Goal: Task Accomplishment & Management: Use online tool/utility

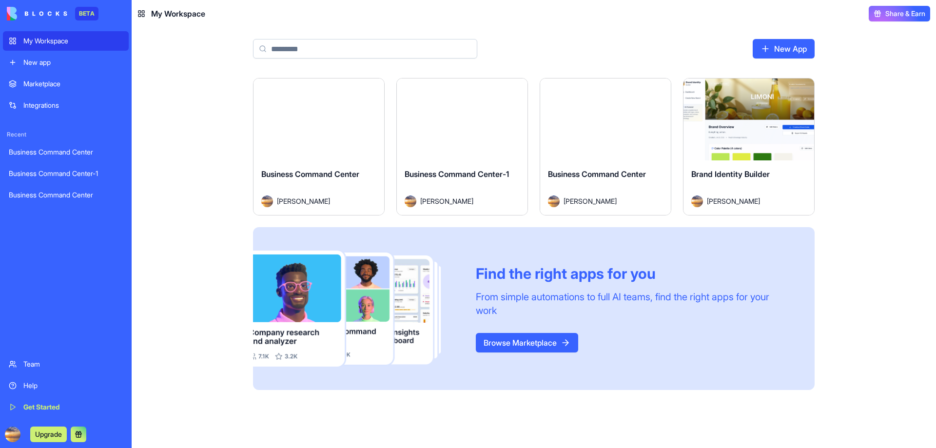
drag, startPoint x: 466, startPoint y: 122, endPoint x: 481, endPoint y: 123, distance: 15.6
click at [466, 122] on button "Launch" at bounding box center [462, 119] width 73 height 19
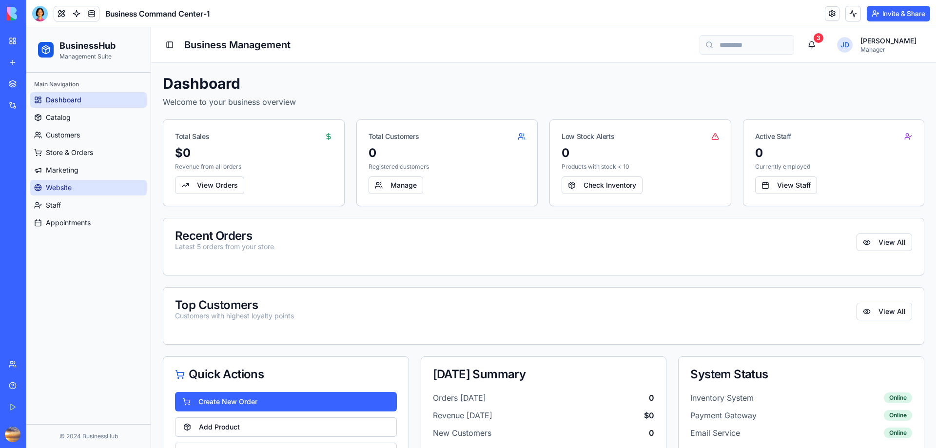
click at [45, 188] on link "Website" at bounding box center [88, 188] width 117 height 16
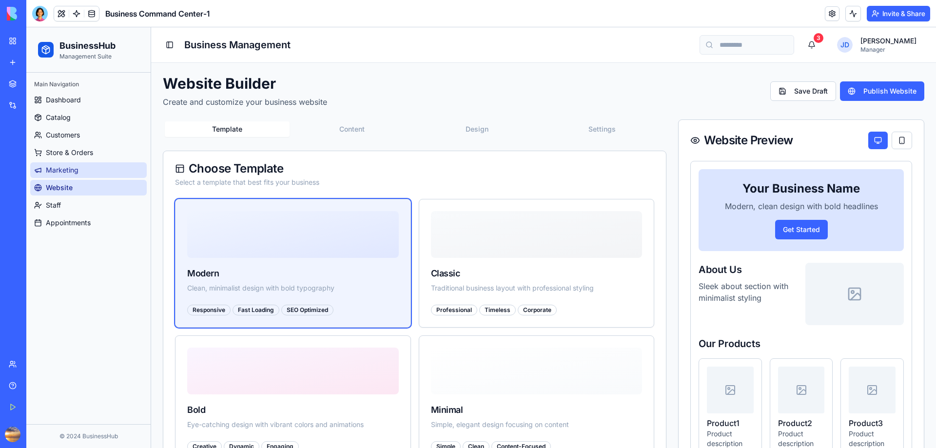
click at [74, 171] on span "Marketing" at bounding box center [62, 170] width 33 height 10
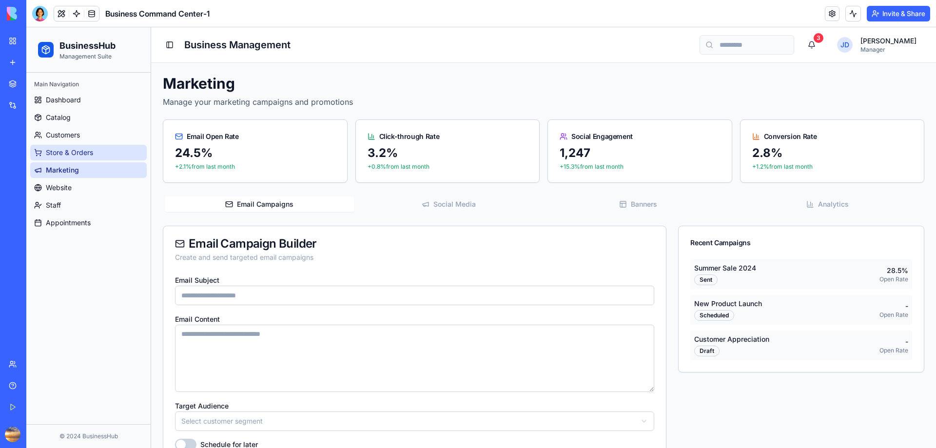
click at [69, 152] on span "Store & Orders" at bounding box center [69, 153] width 47 height 10
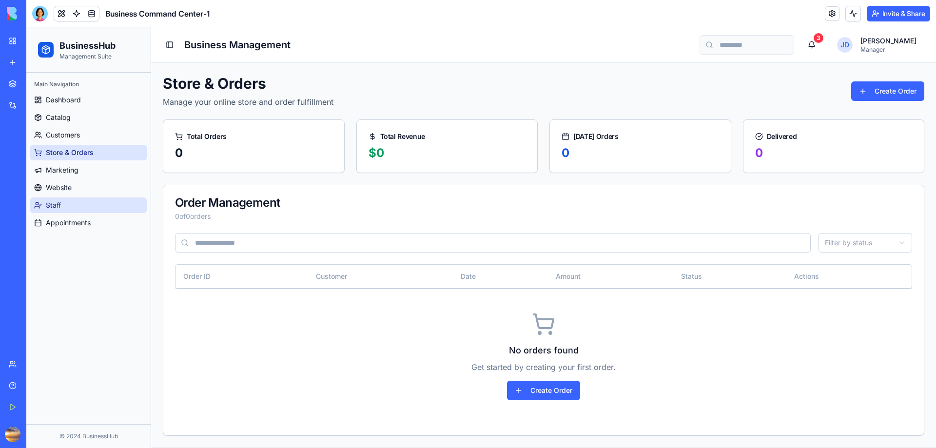
click at [62, 209] on link "Staff" at bounding box center [88, 205] width 117 height 16
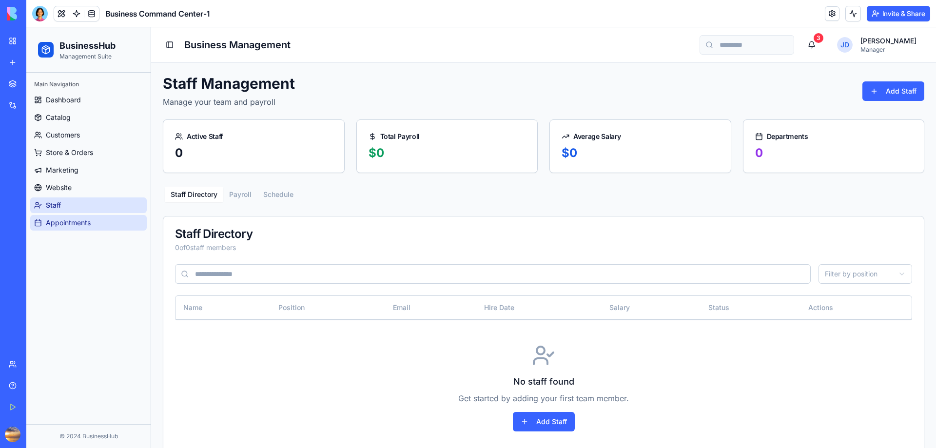
click at [63, 225] on span "Appointments" at bounding box center [68, 223] width 45 height 10
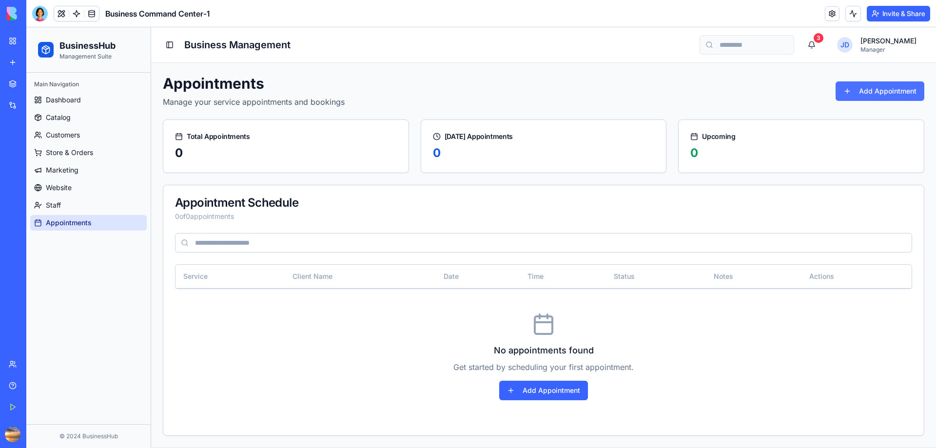
click at [867, 90] on button "Add Appointment" at bounding box center [880, 90] width 89 height 19
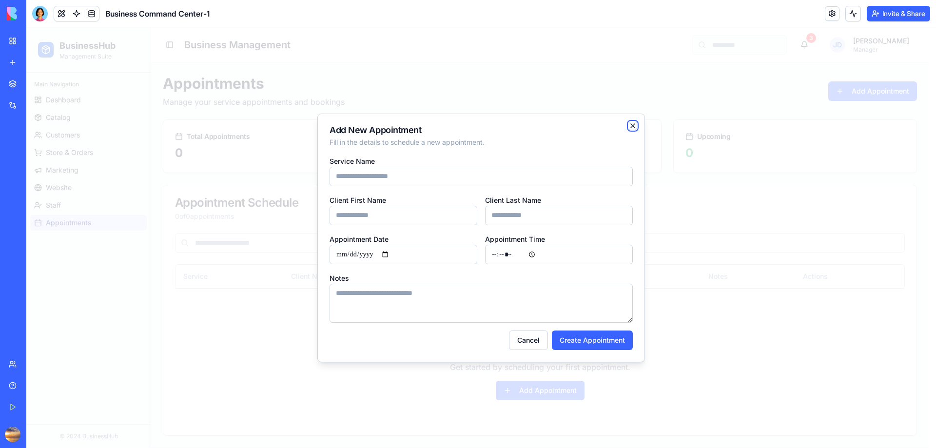
click at [632, 126] on icon "button" at bounding box center [633, 126] width 4 height 4
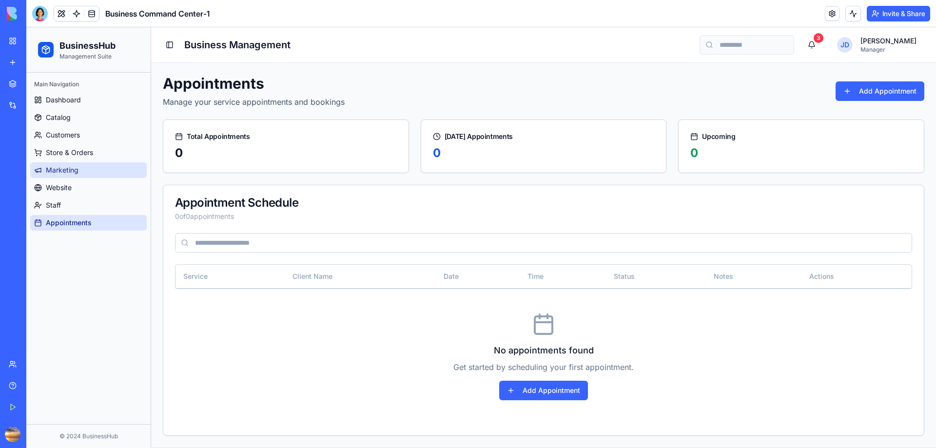
click at [76, 174] on span "Marketing" at bounding box center [62, 170] width 33 height 10
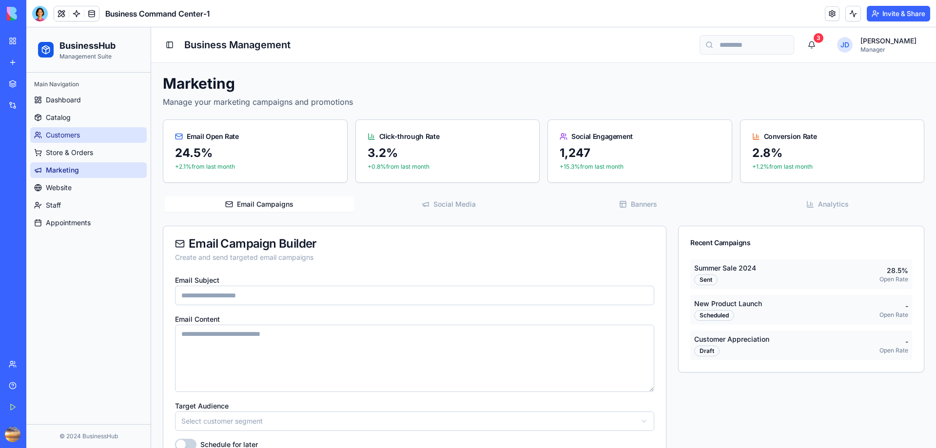
click at [97, 130] on link "Customers" at bounding box center [88, 135] width 117 height 16
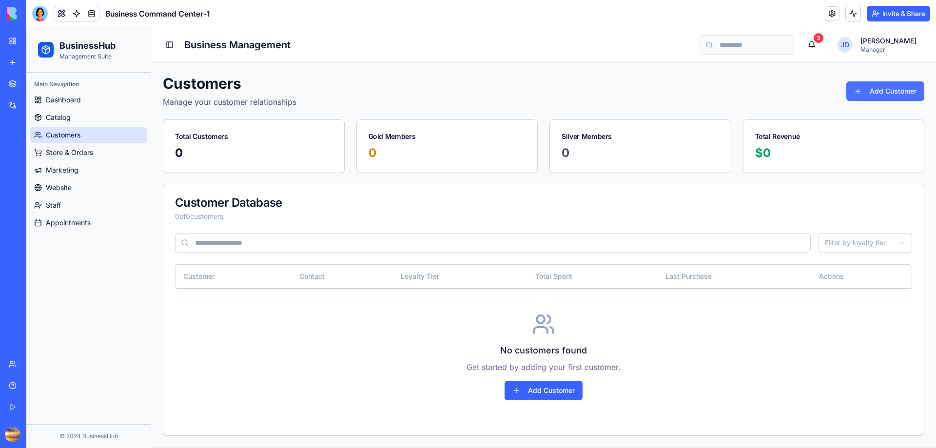
click at [890, 90] on button "Add Customer" at bounding box center [885, 90] width 78 height 19
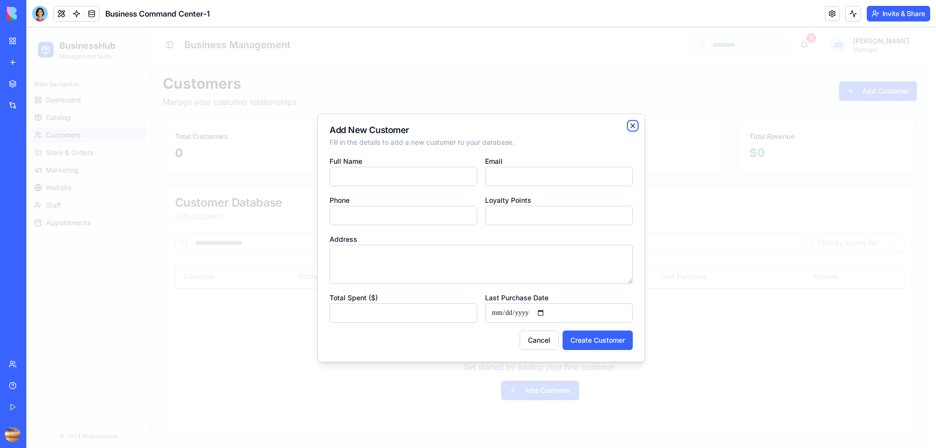
click at [631, 126] on icon "button" at bounding box center [633, 126] width 8 height 8
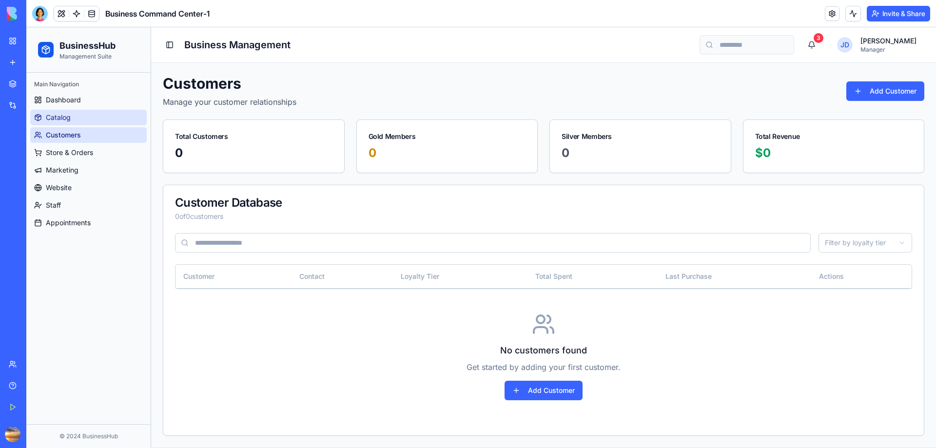
click at [76, 122] on link "Catalog" at bounding box center [88, 118] width 117 height 16
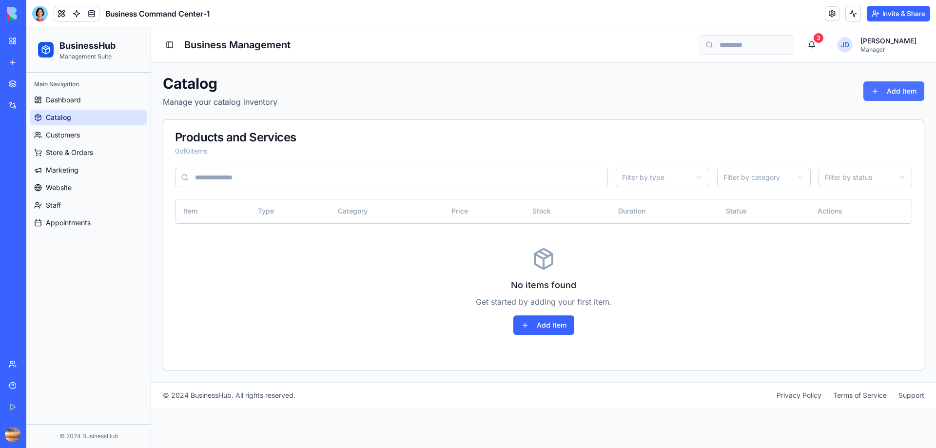
click at [895, 92] on button "Add Item" at bounding box center [893, 90] width 61 height 19
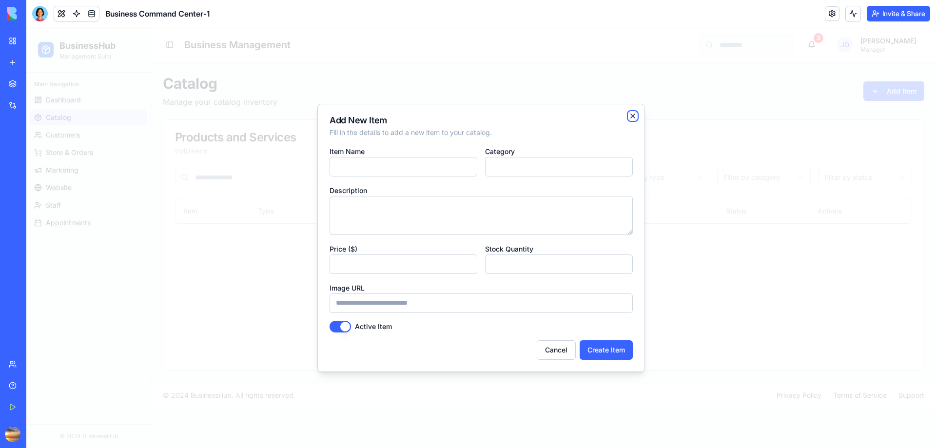
click at [630, 116] on icon "button" at bounding box center [633, 116] width 8 height 8
